Goal: Navigation & Orientation: Go to known website

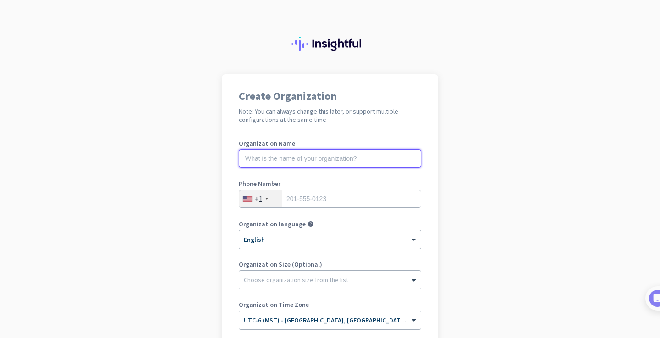
click at [338, 159] on input "text" at bounding box center [330, 158] width 182 height 18
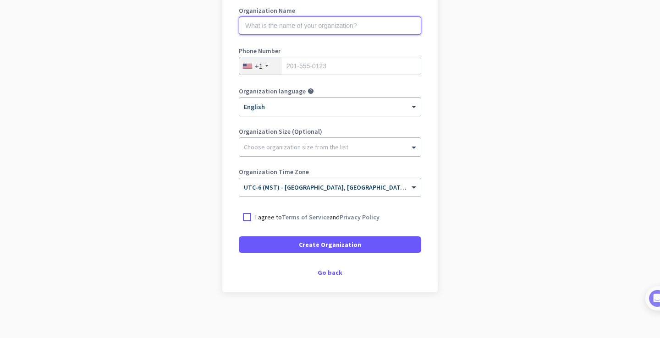
scroll to position [126, 0]
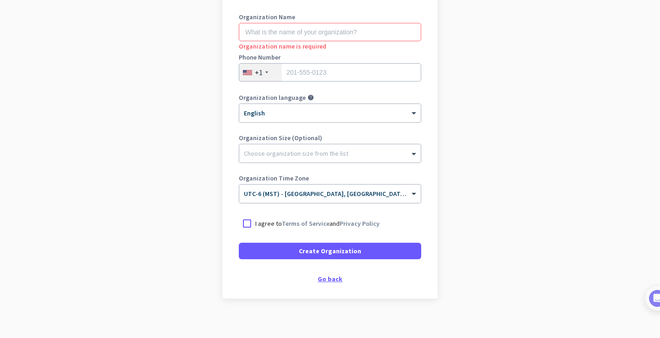
click at [337, 279] on div "Go back" at bounding box center [330, 279] width 182 height 6
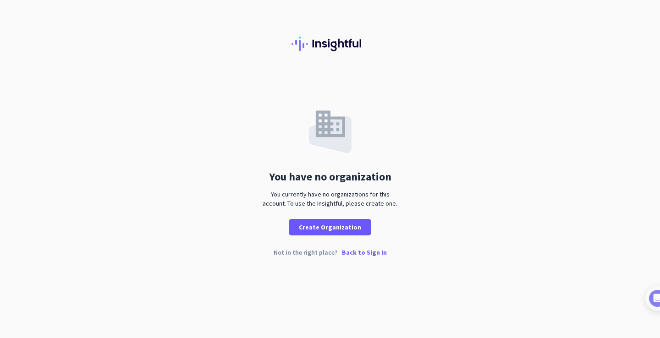
click at [352, 253] on p "Back to Sign In" at bounding box center [364, 252] width 45 height 6
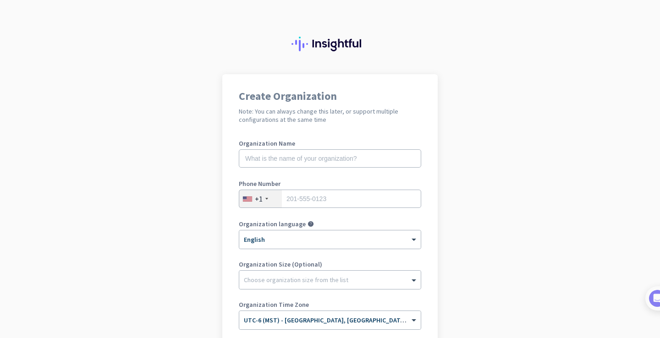
scroll to position [133, 0]
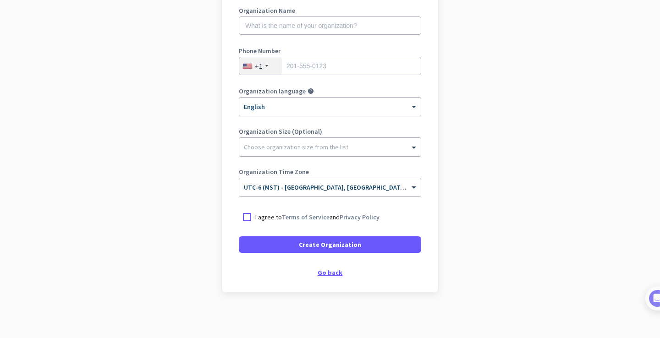
click at [328, 273] on div "Go back" at bounding box center [330, 272] width 182 height 6
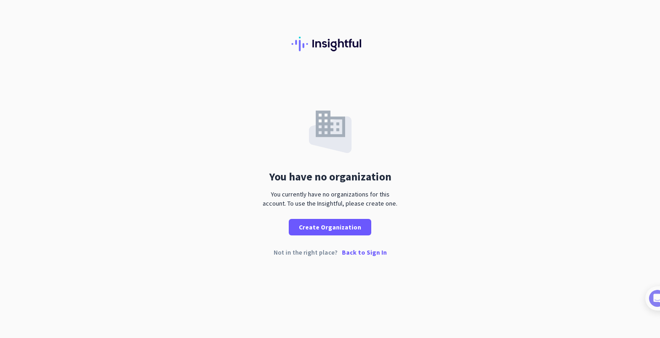
click at [349, 256] on p "Back to Sign In" at bounding box center [364, 252] width 45 height 6
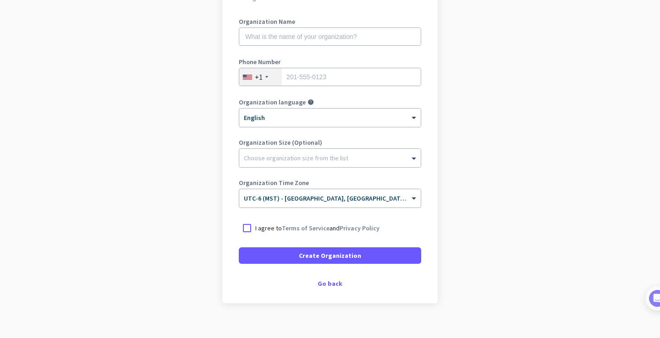
scroll to position [133, 0]
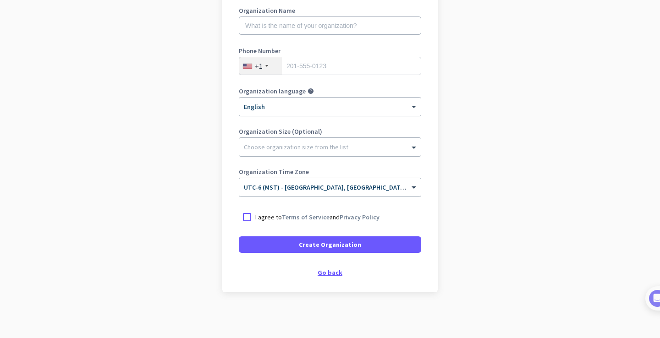
click at [333, 276] on div "Go back" at bounding box center [330, 272] width 182 height 6
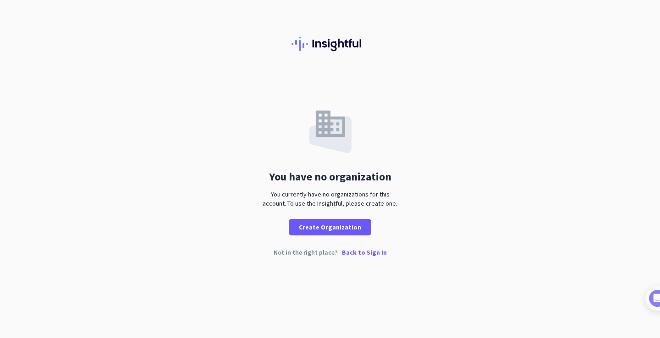
click at [362, 256] on p "Back to Sign In" at bounding box center [364, 252] width 45 height 6
